Goal: Information Seeking & Learning: Learn about a topic

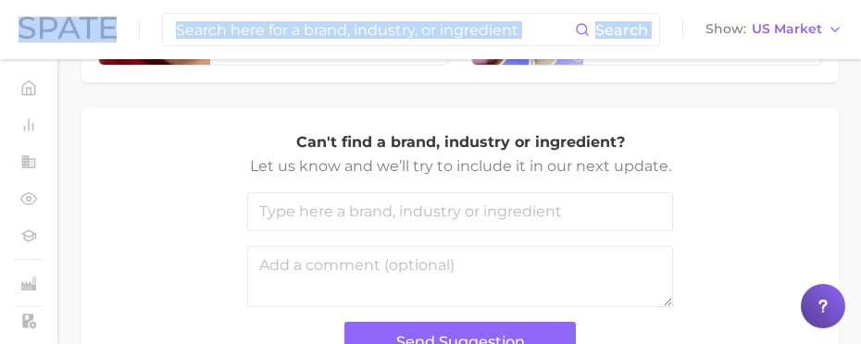
scroll to position [1145, 0]
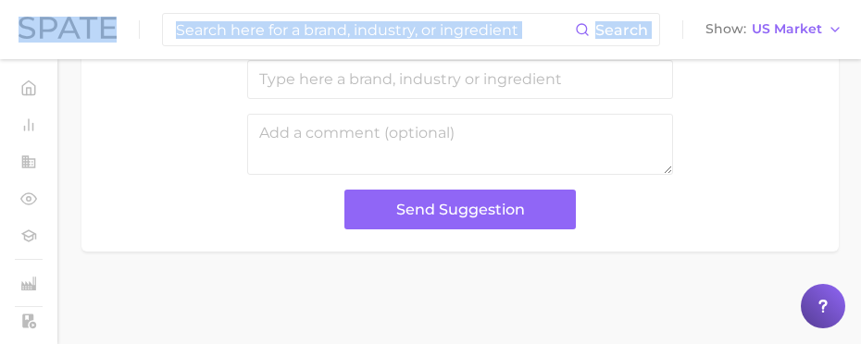
drag, startPoint x: 532, startPoint y: 339, endPoint x: 532, endPoint y: 502, distance: 162.9
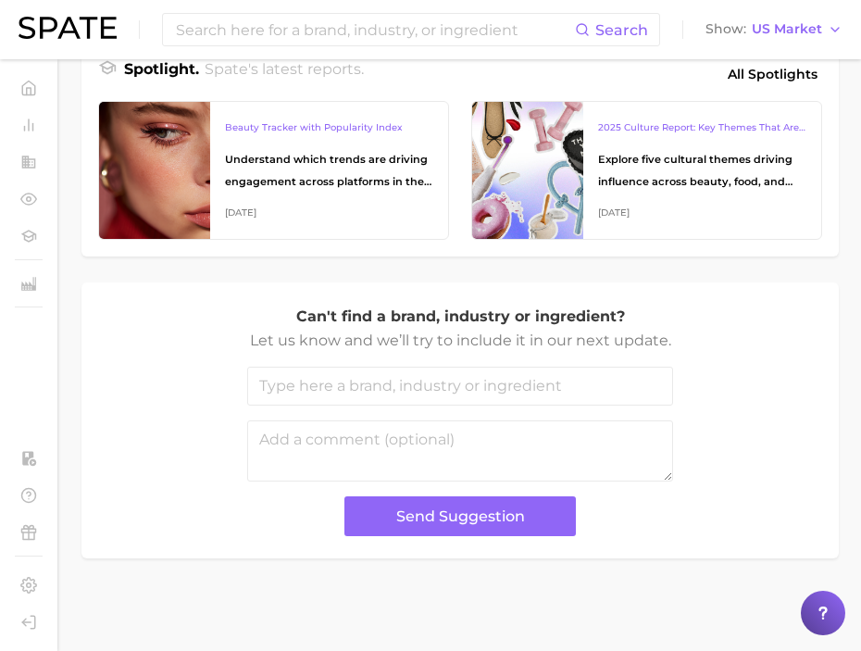
click at [719, 343] on div "Can't find a brand, industry or ingredient? Let us know and we’ll try to includ…" at bounding box center [460, 420] width 720 height 231
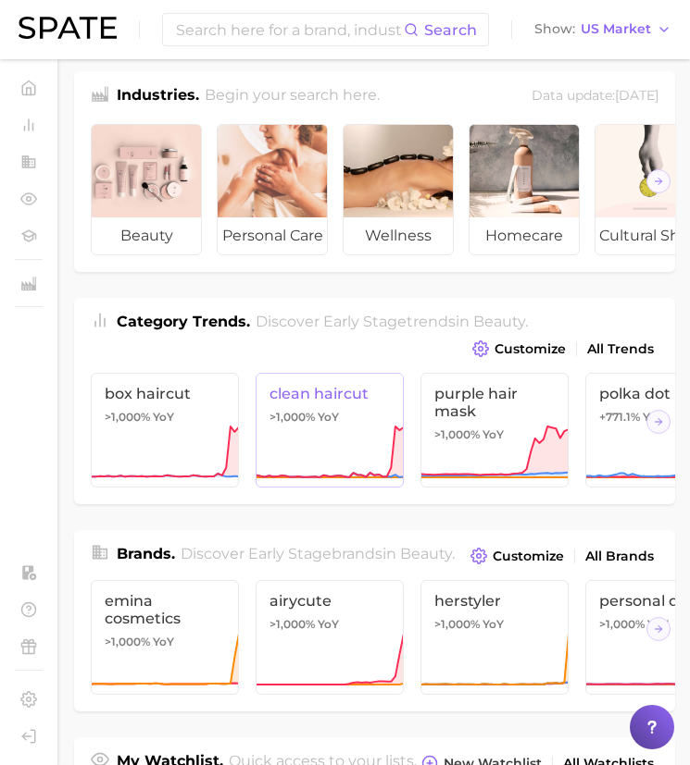
scroll to position [0, 0]
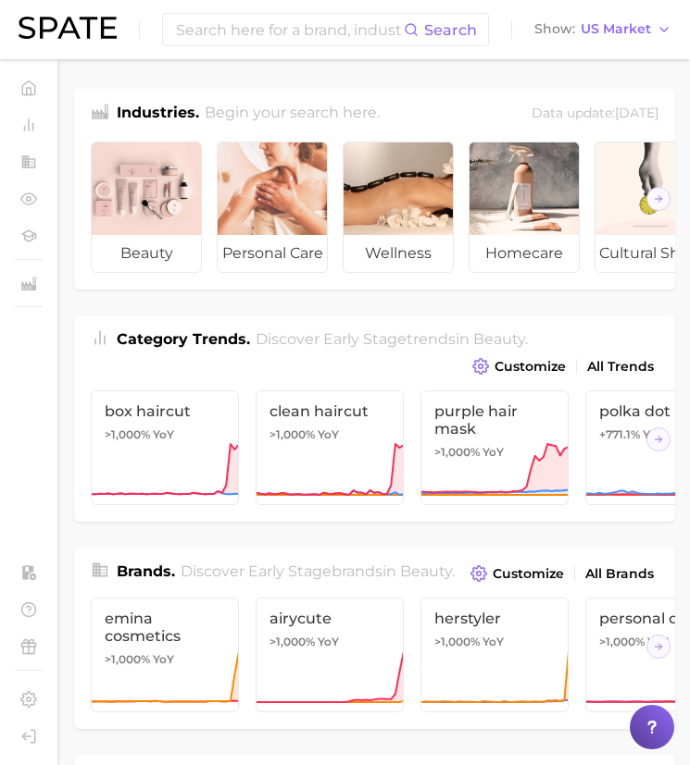
click at [98, 15] on div "Search Show US Market" at bounding box center [345, 29] width 653 height 59
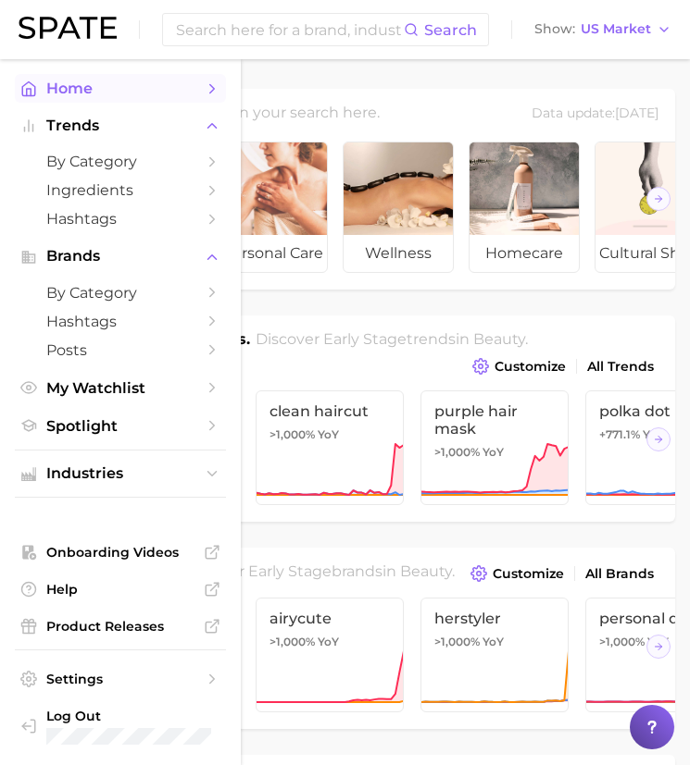
click at [30, 97] on link "Home" at bounding box center [120, 88] width 211 height 29
click at [147, 165] on span "by Category" at bounding box center [120, 162] width 148 height 18
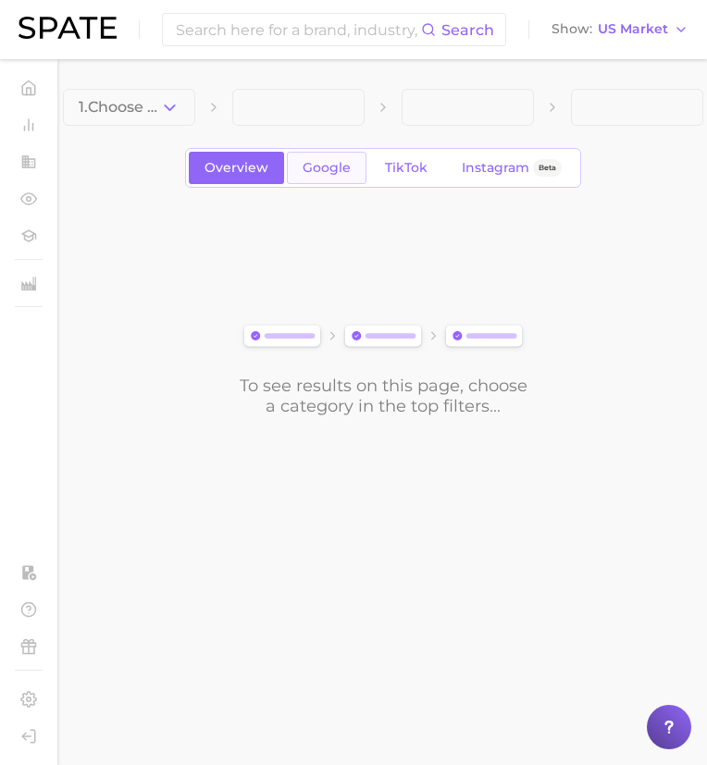
click at [342, 177] on link "Google" at bounding box center [327, 168] width 80 height 32
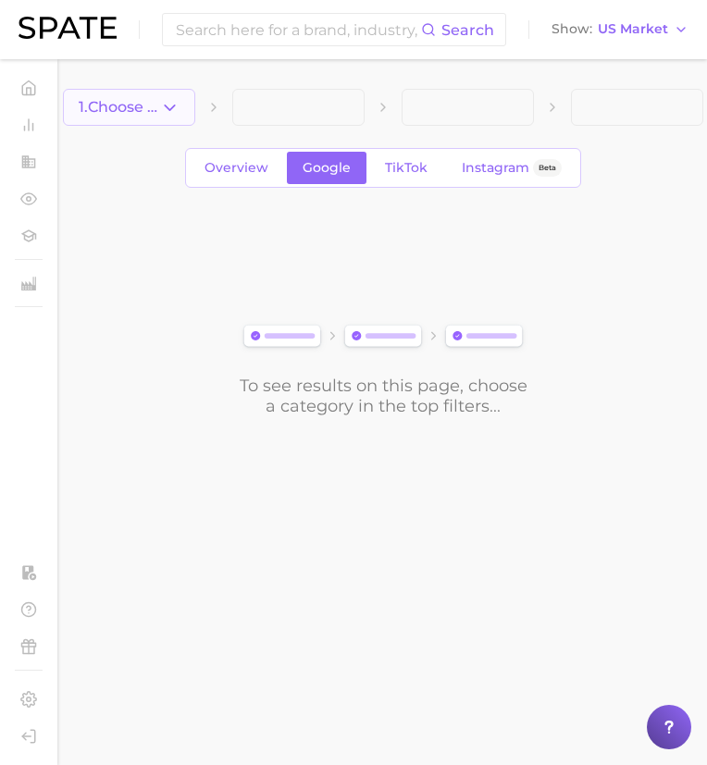
click at [169, 92] on button "1. Choose Category" at bounding box center [129, 107] width 132 height 37
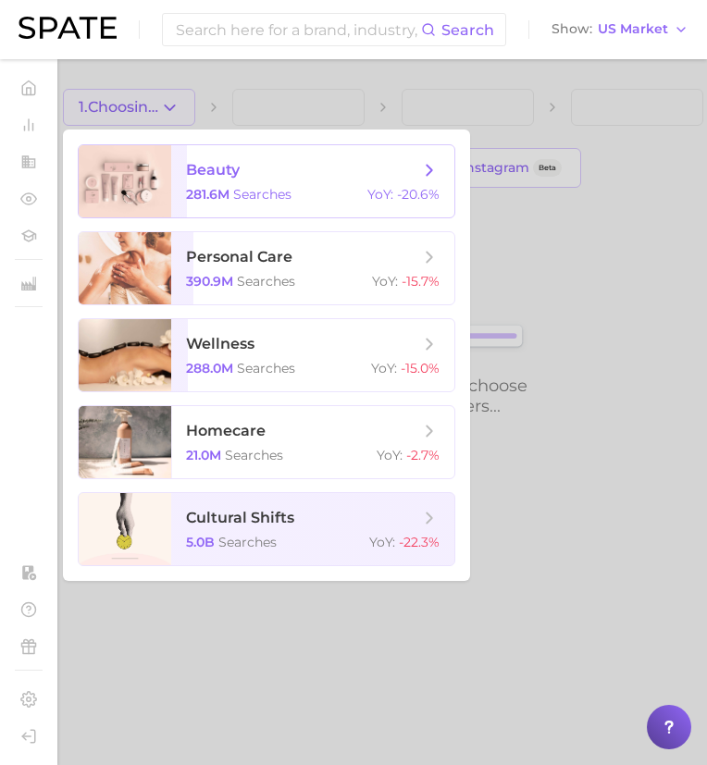
click at [234, 172] on span "beauty" at bounding box center [213, 170] width 54 height 18
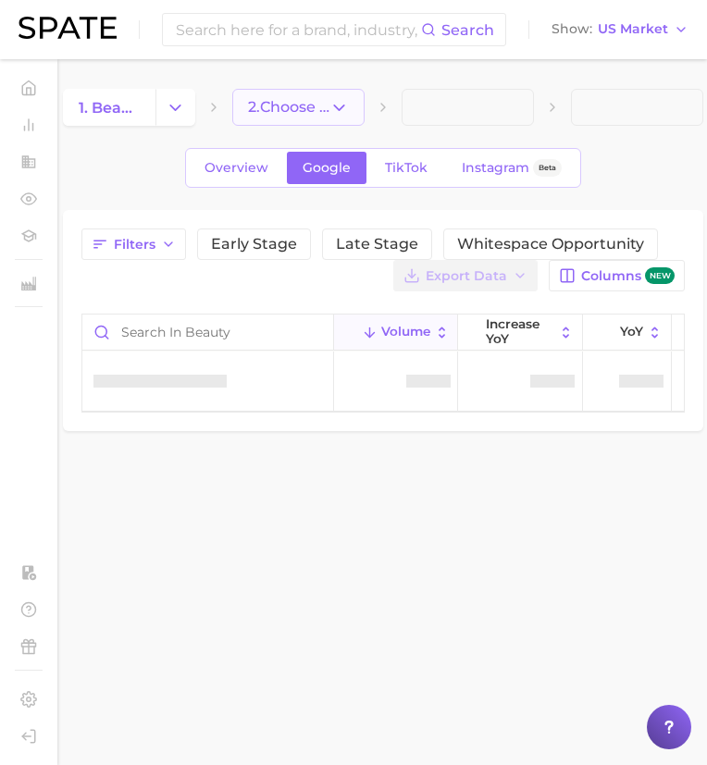
click at [339, 98] on icon "button" at bounding box center [339, 107] width 19 height 19
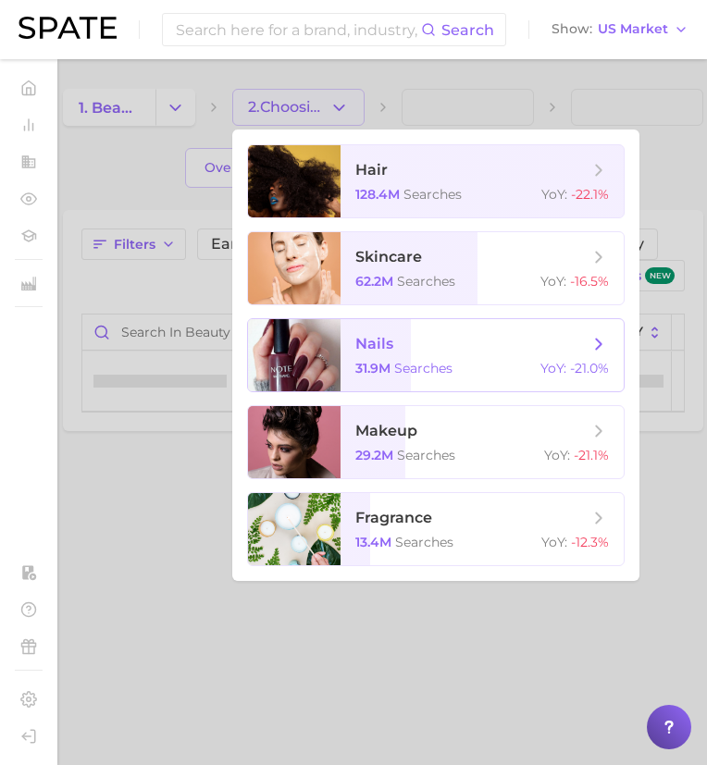
click at [432, 343] on span "searches" at bounding box center [423, 368] width 58 height 17
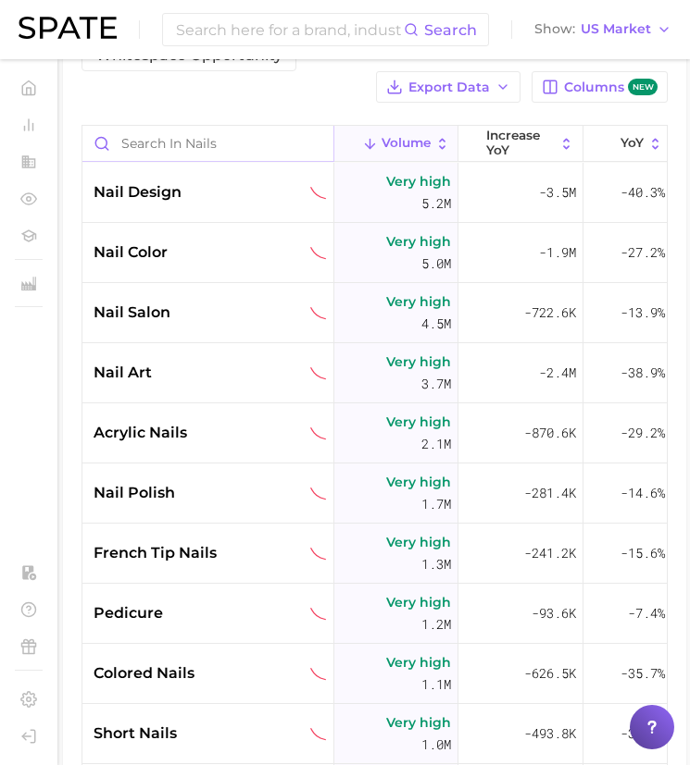
click at [292, 126] on input "Search in nails" at bounding box center [207, 143] width 251 height 35
click at [386, 136] on span "Volume" at bounding box center [405, 143] width 49 height 15
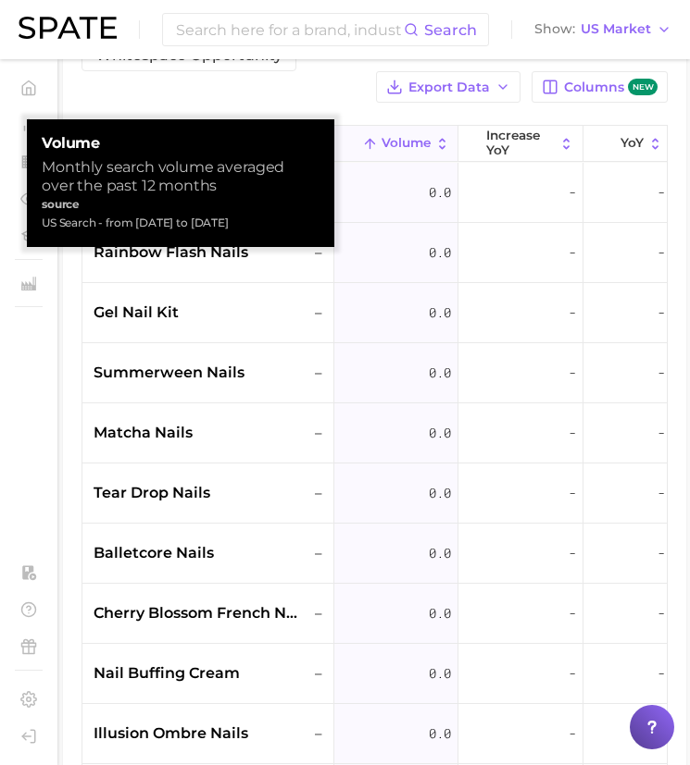
click at [392, 136] on span "Volume" at bounding box center [405, 143] width 49 height 15
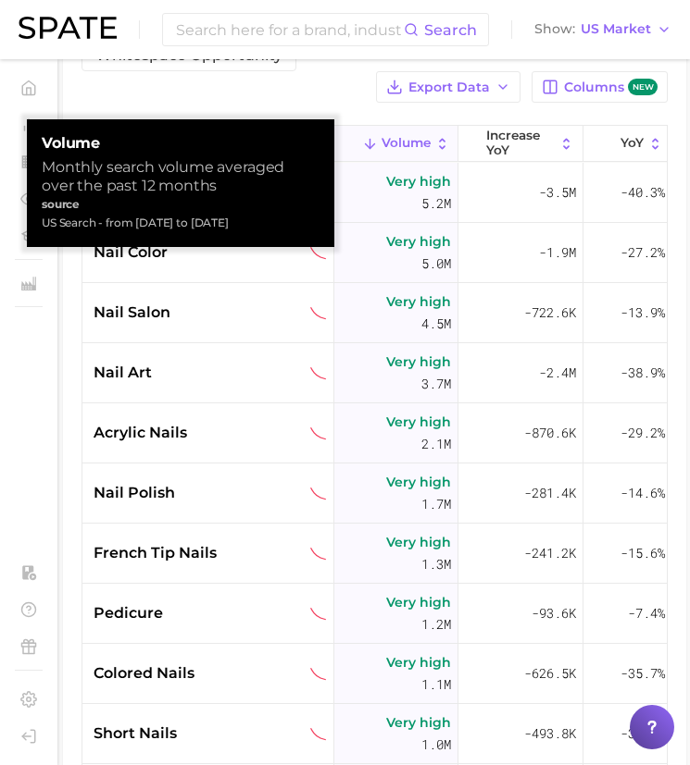
click at [392, 136] on span "Volume" at bounding box center [405, 143] width 49 height 15
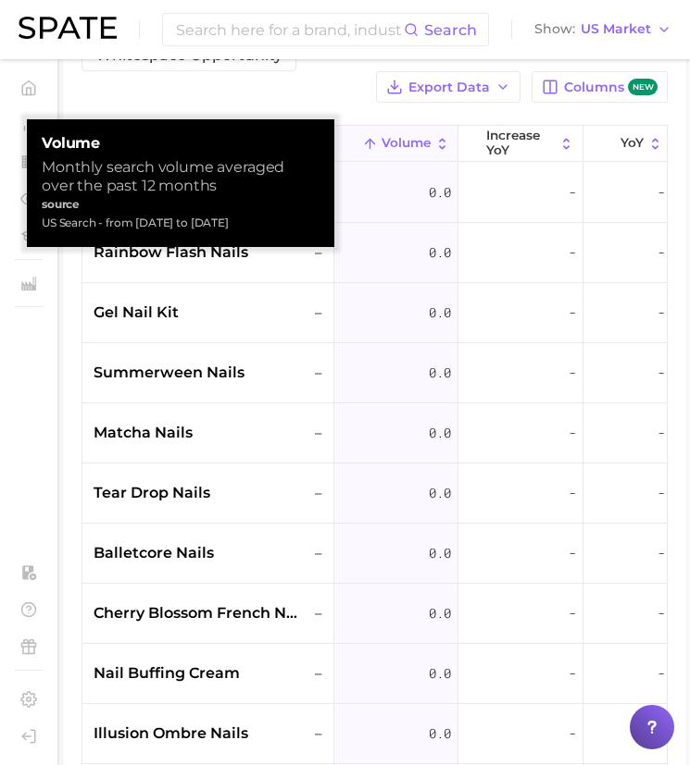
click at [392, 136] on span "Volume" at bounding box center [405, 143] width 49 height 15
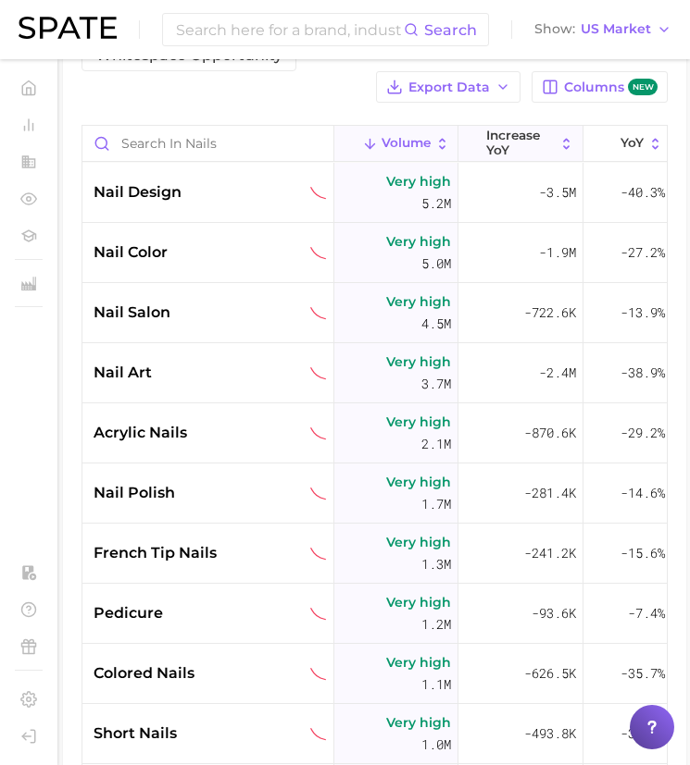
click at [562, 136] on icon at bounding box center [566, 144] width 16 height 16
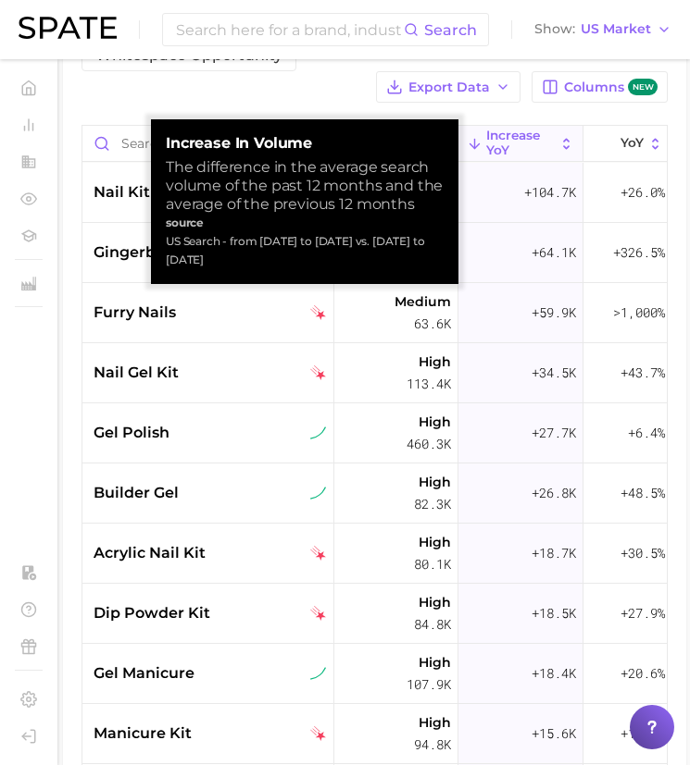
click at [562, 136] on icon at bounding box center [566, 144] width 16 height 16
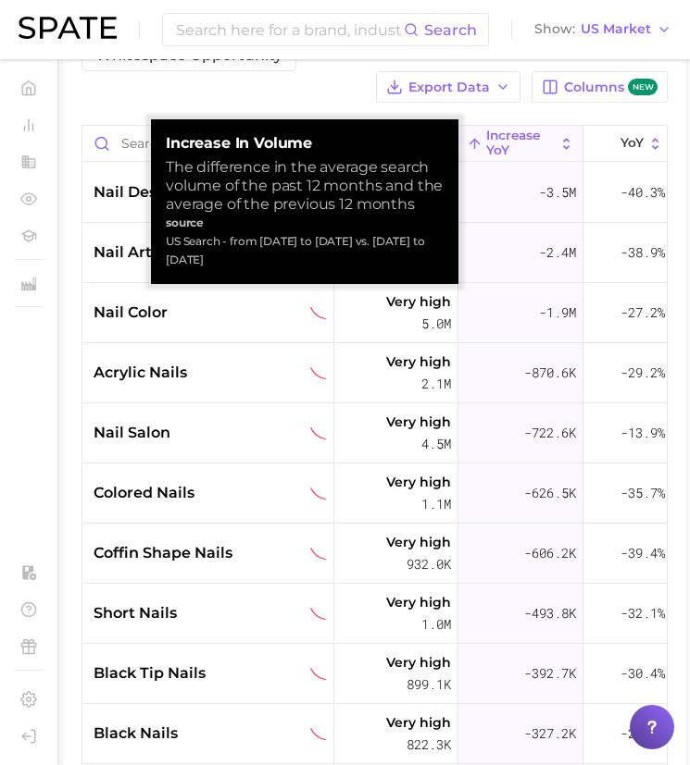
click at [286, 64] on div "Filters Early Stage Late Stage Whitespace Opportunity Export Data Columns new V…" at bounding box center [374, 443] width 586 height 893
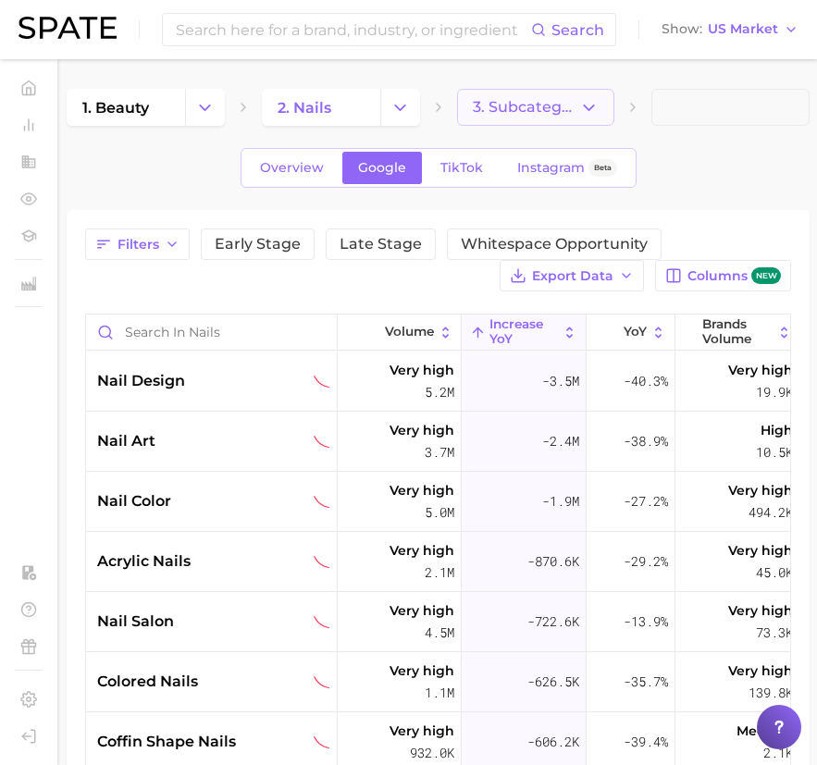
click at [570, 92] on button "3. Subcategory" at bounding box center [536, 107] width 158 height 37
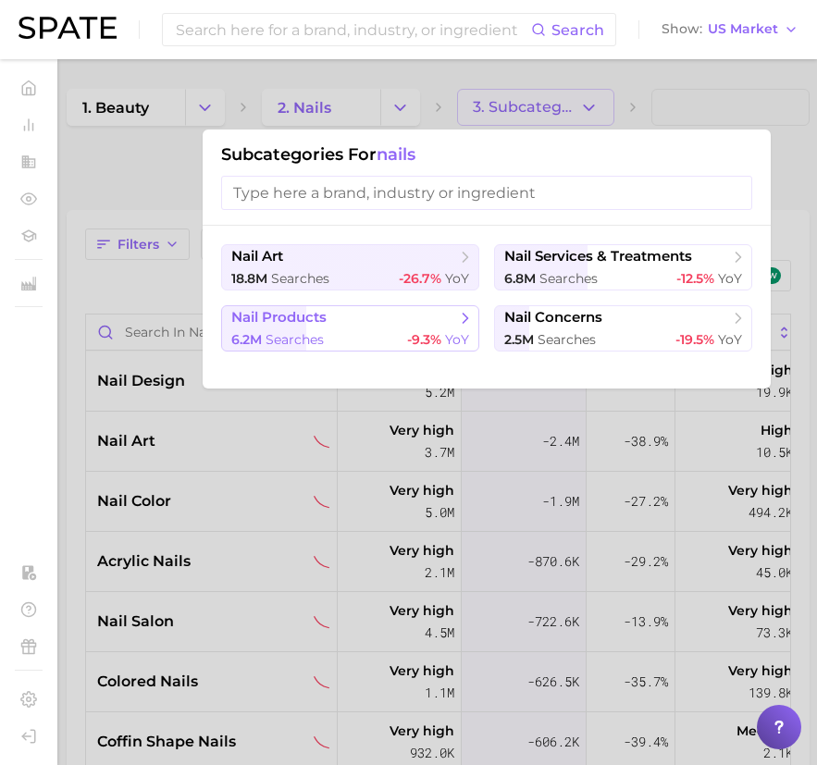
click at [376, 322] on span "nail products" at bounding box center [343, 318] width 225 height 19
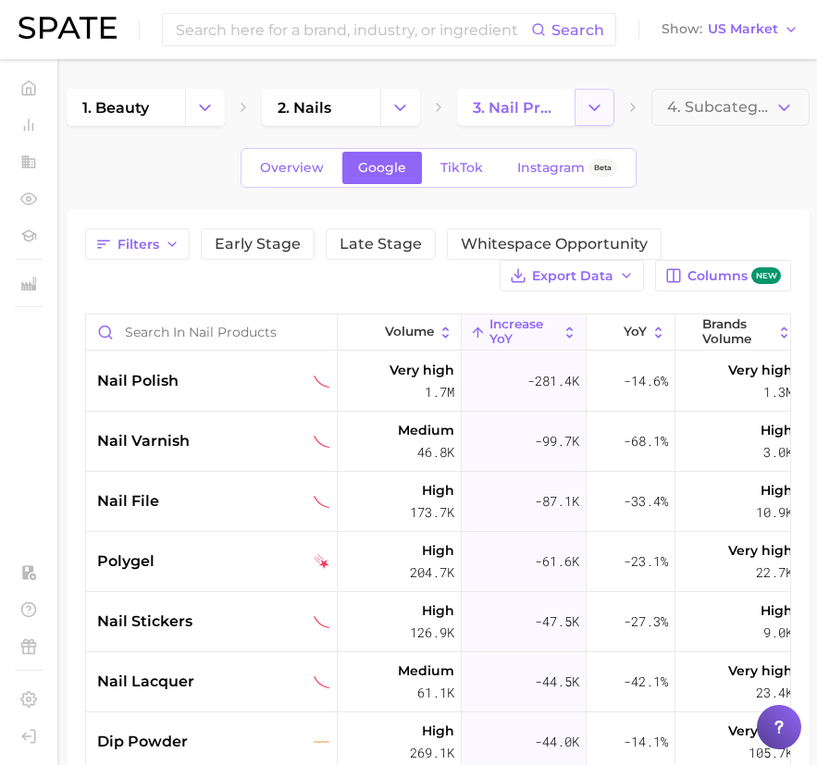
click at [596, 100] on icon "Change Category" at bounding box center [594, 107] width 19 height 19
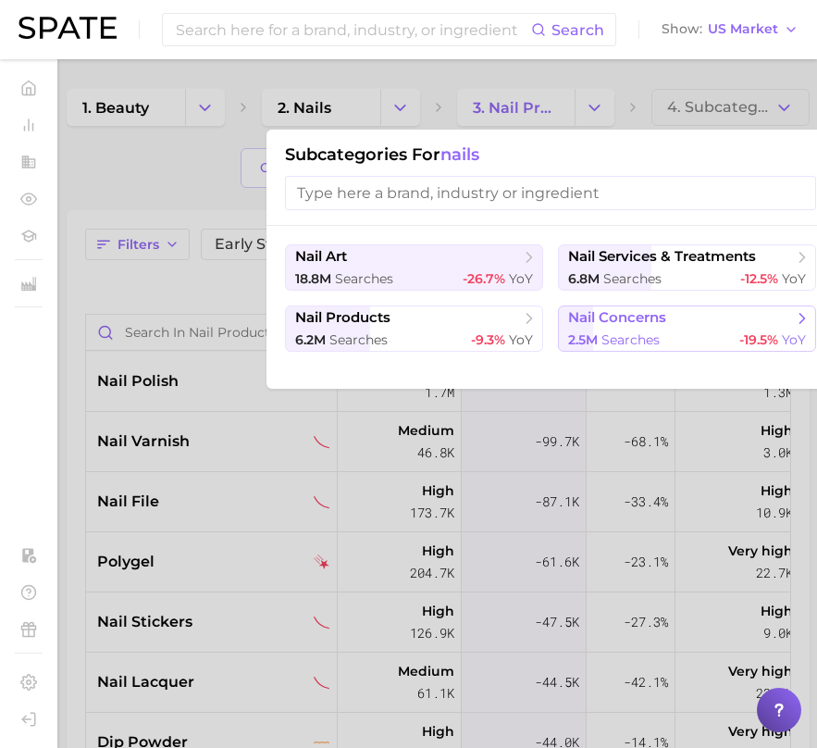
click at [653, 320] on span "nail concerns" at bounding box center [617, 318] width 98 height 18
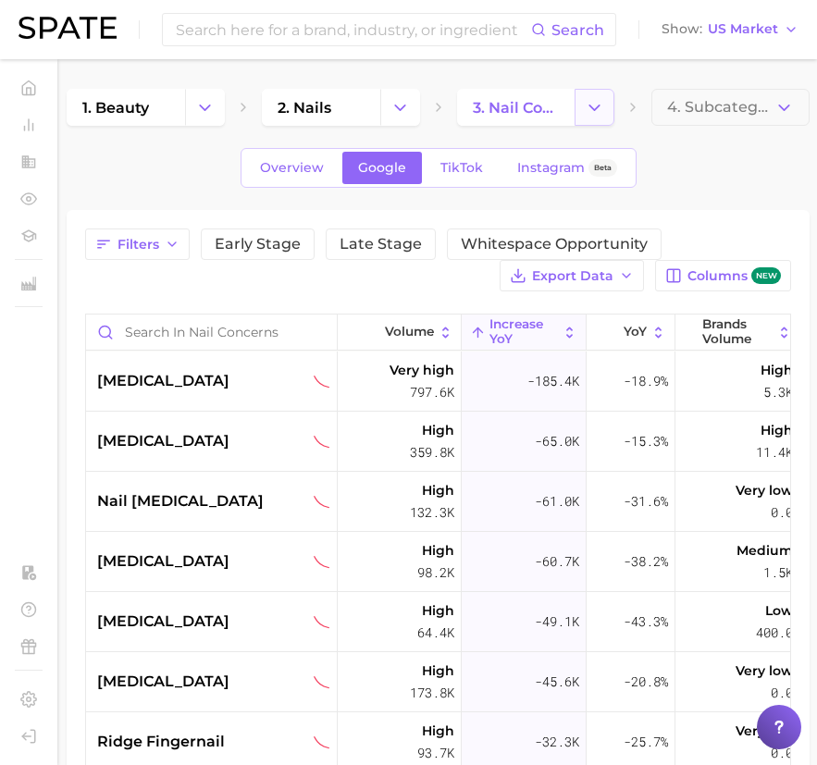
click at [591, 99] on icon "Change Category" at bounding box center [594, 107] width 19 height 19
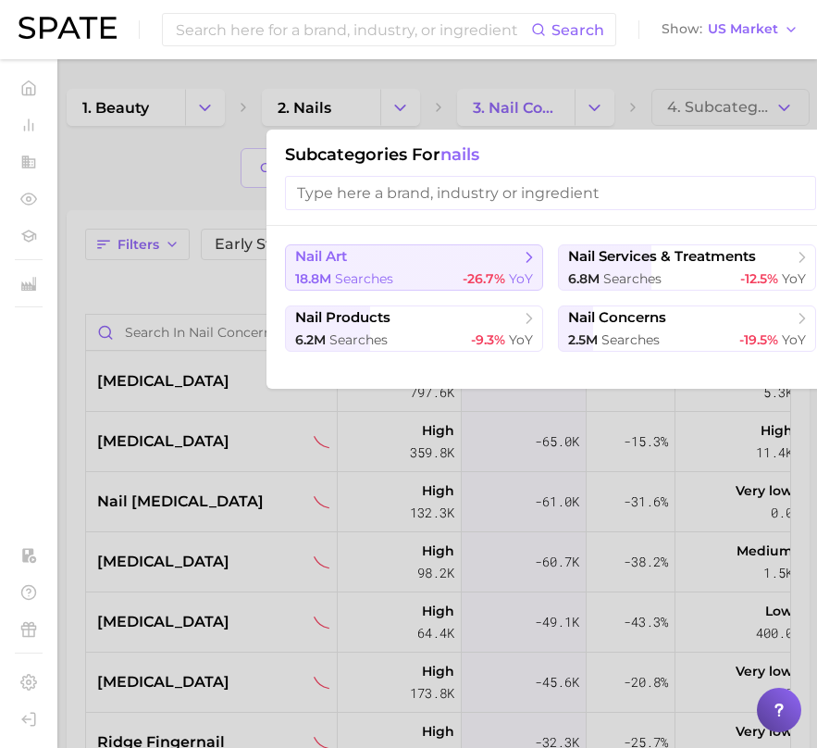
click at [439, 270] on div "18.8m searches -26.7% YoY" at bounding box center [414, 279] width 238 height 18
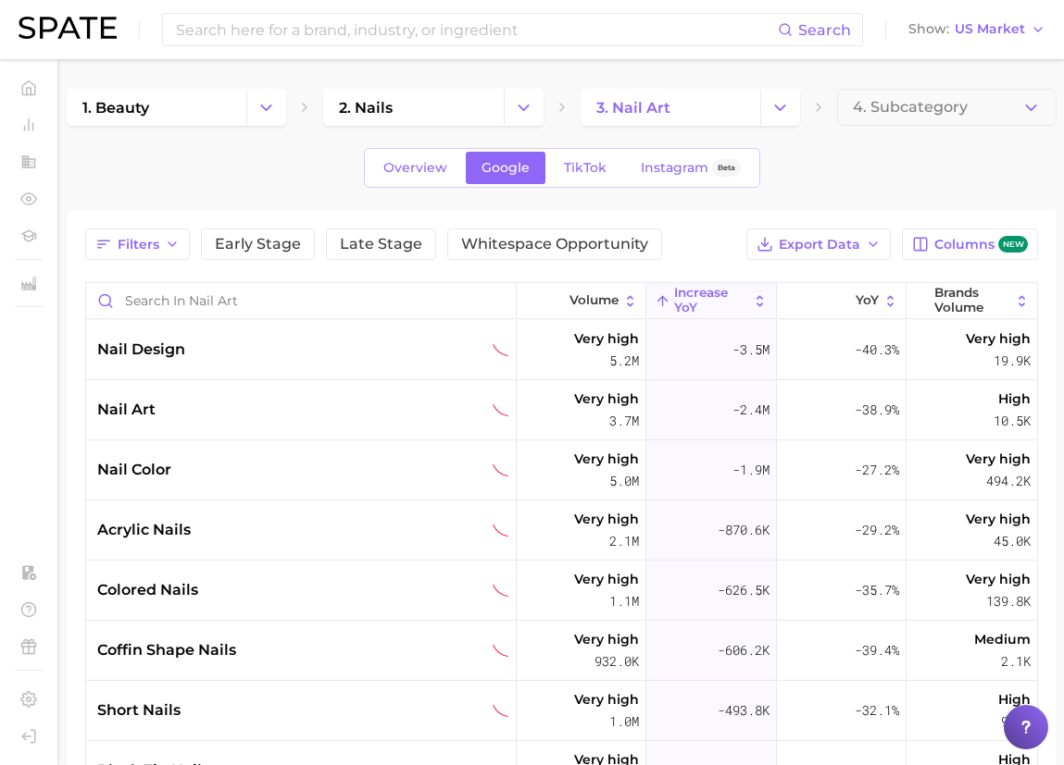
click at [235, 187] on div "Overview Google TikTok Instagram Beta" at bounding box center [561, 168] width 989 height 40
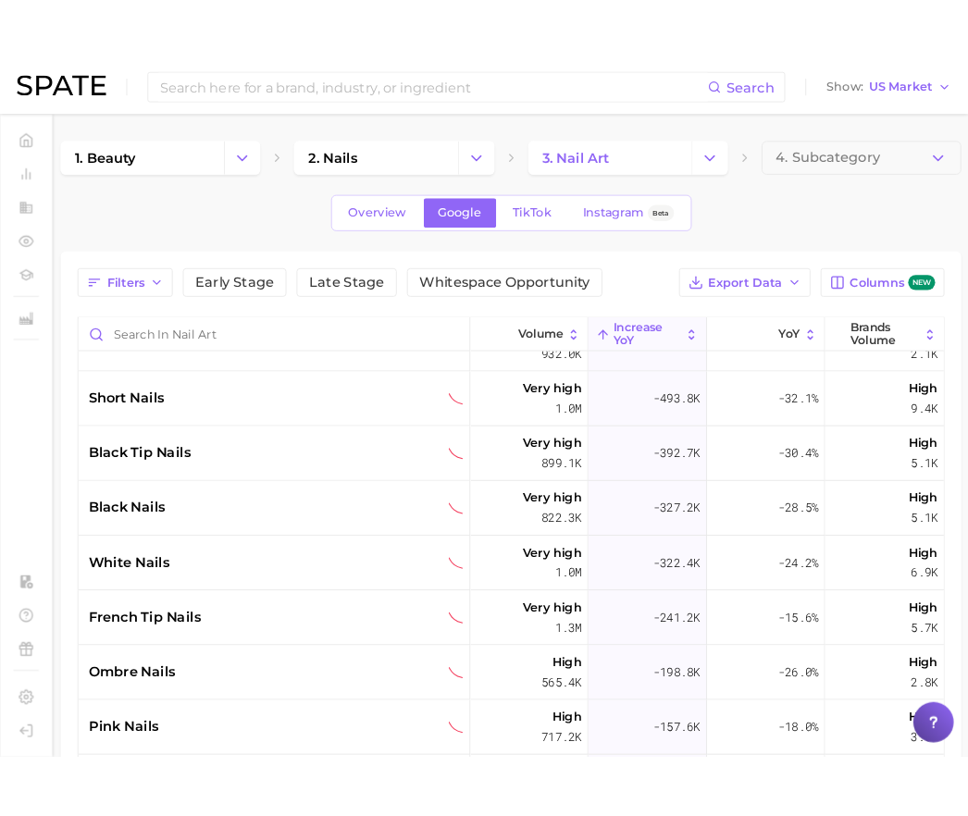
scroll to position [347, 0]
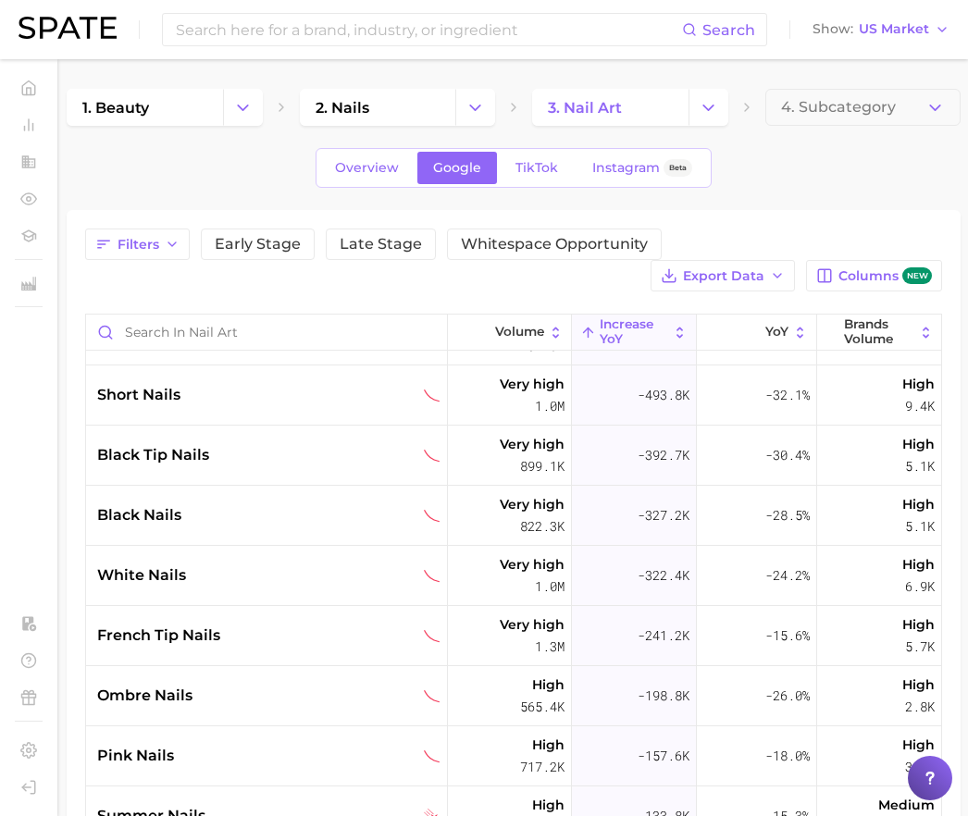
click at [786, 150] on div "Overview Google TikTok Instagram Beta" at bounding box center [514, 168] width 894 height 40
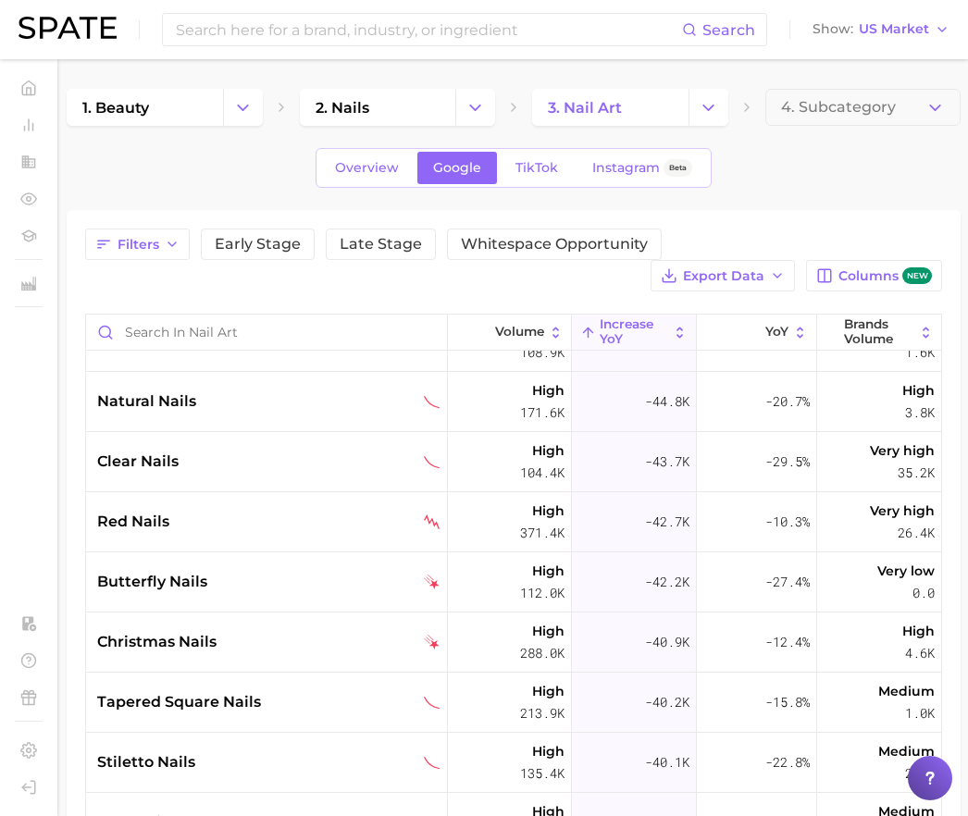
scroll to position [2314, 0]
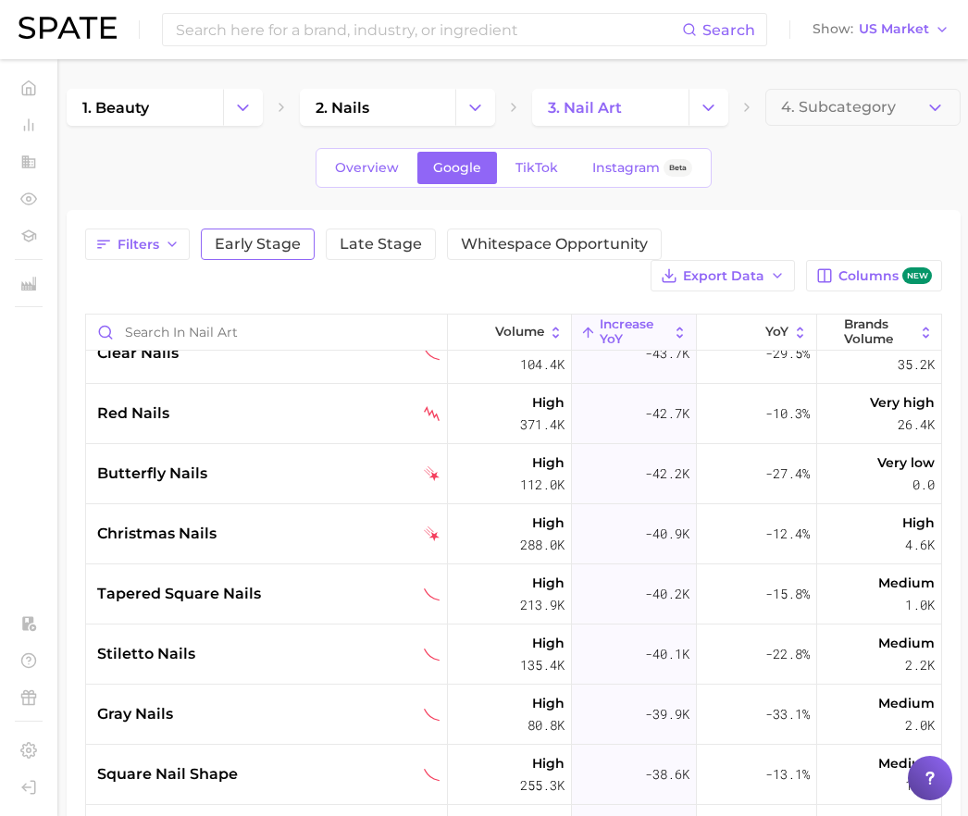
click at [298, 251] on span "Early Stage" at bounding box center [258, 244] width 86 height 15
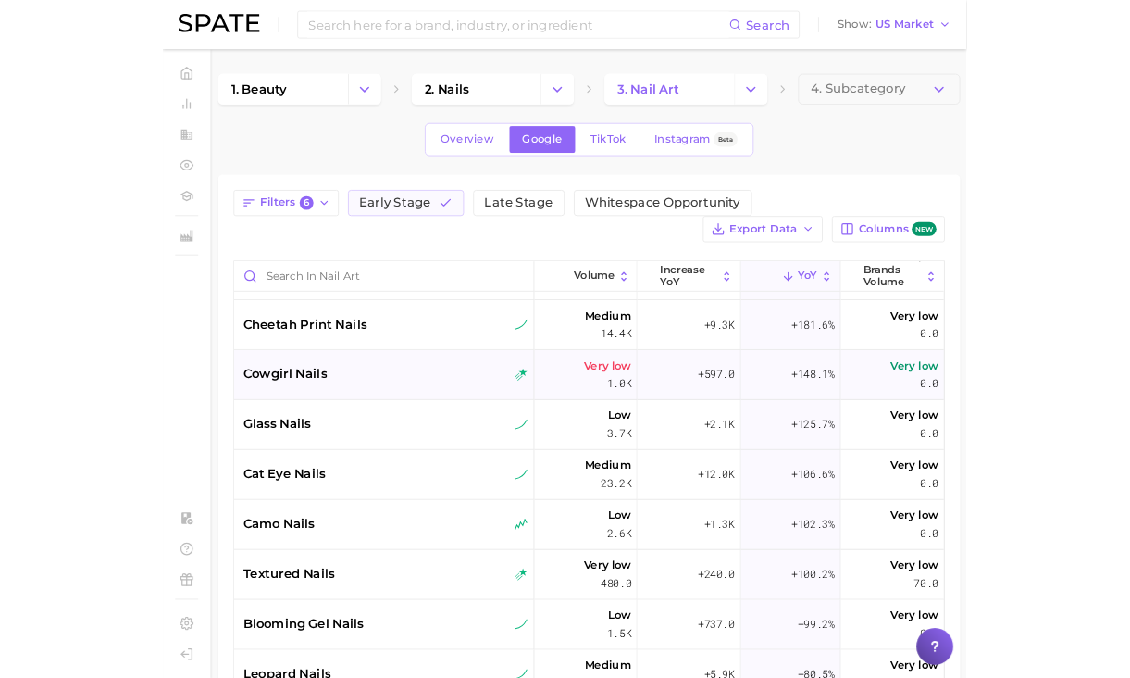
scroll to position [347, 0]
